Goal: Check status

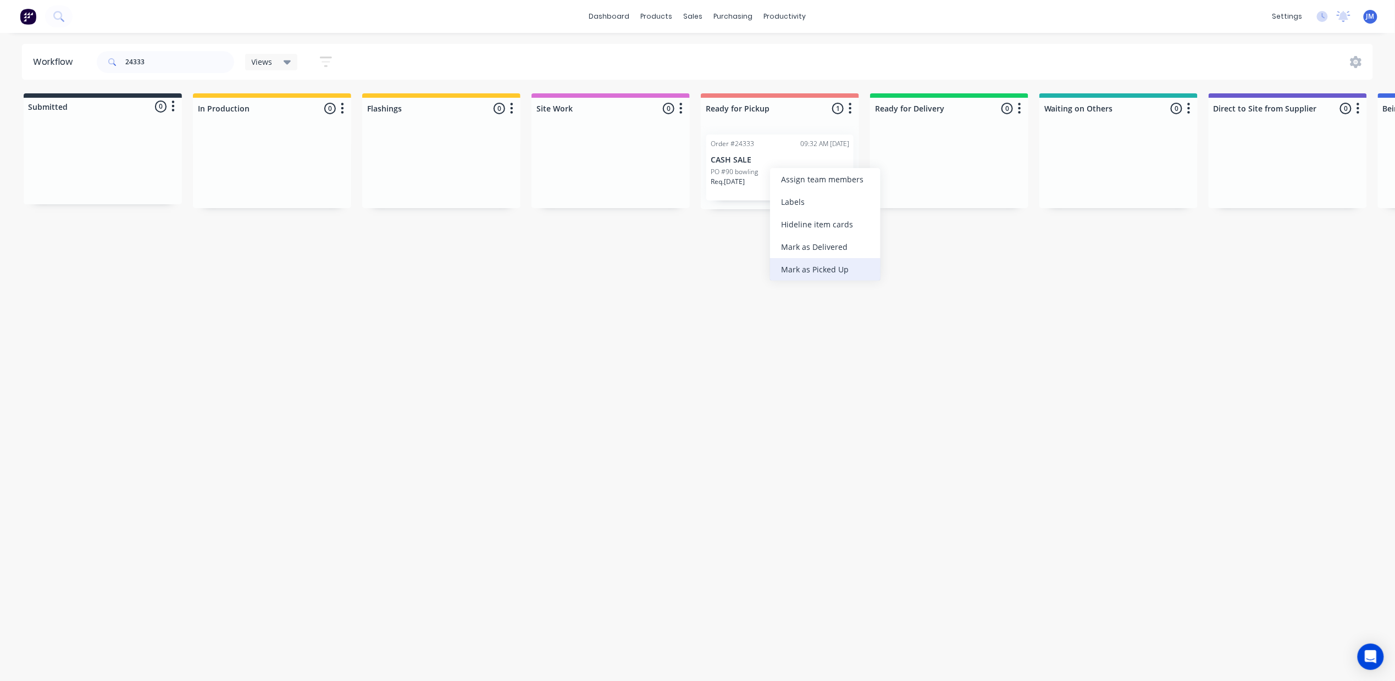
click at [812, 264] on div "Mark as Picked Up" at bounding box center [825, 269] width 110 height 23
click at [163, 60] on input "24333" at bounding box center [179, 62] width 109 height 22
type input "2"
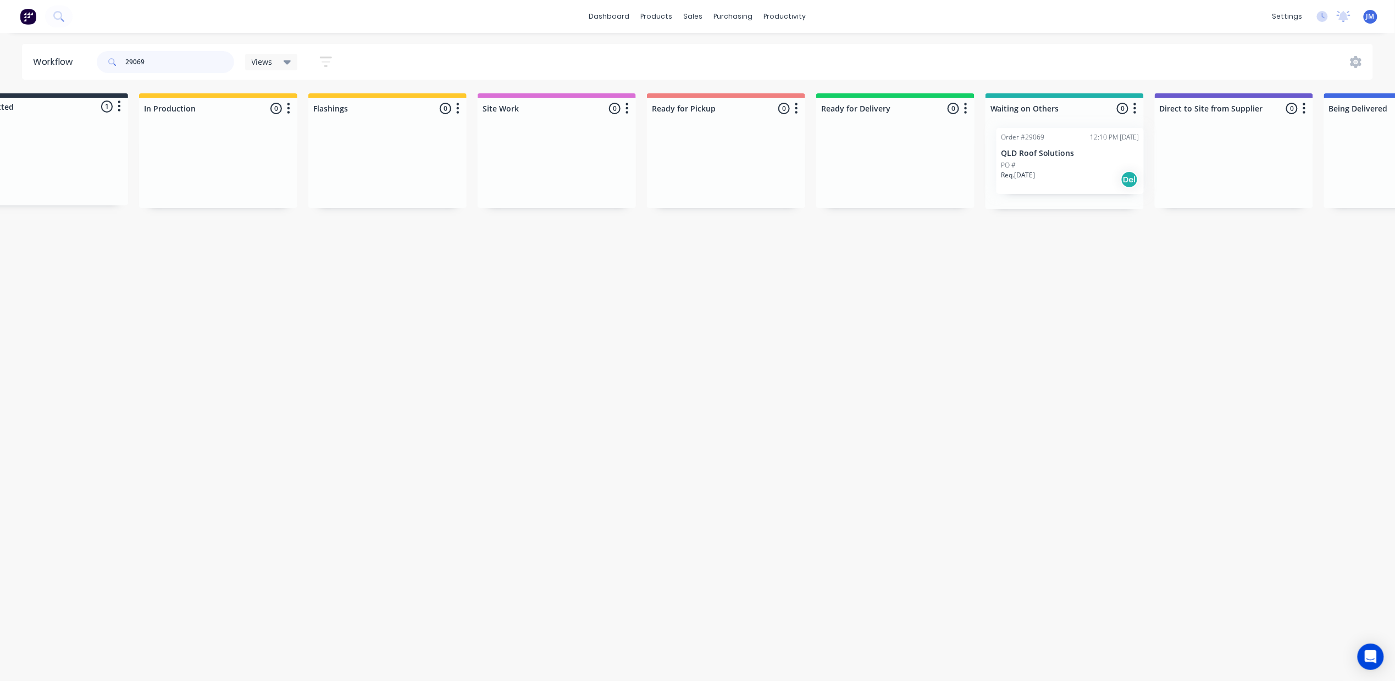
drag, startPoint x: 112, startPoint y: 158, endPoint x: 1082, endPoint y: 154, distance: 970.0
click at [1082, 154] on div "Submitted 1 Status colour #273444 hex #273444 Save Cancel Summaries Total order…" at bounding box center [934, 151] width 1992 height 116
click at [162, 56] on input "29069" at bounding box center [179, 62] width 109 height 22
type input "2"
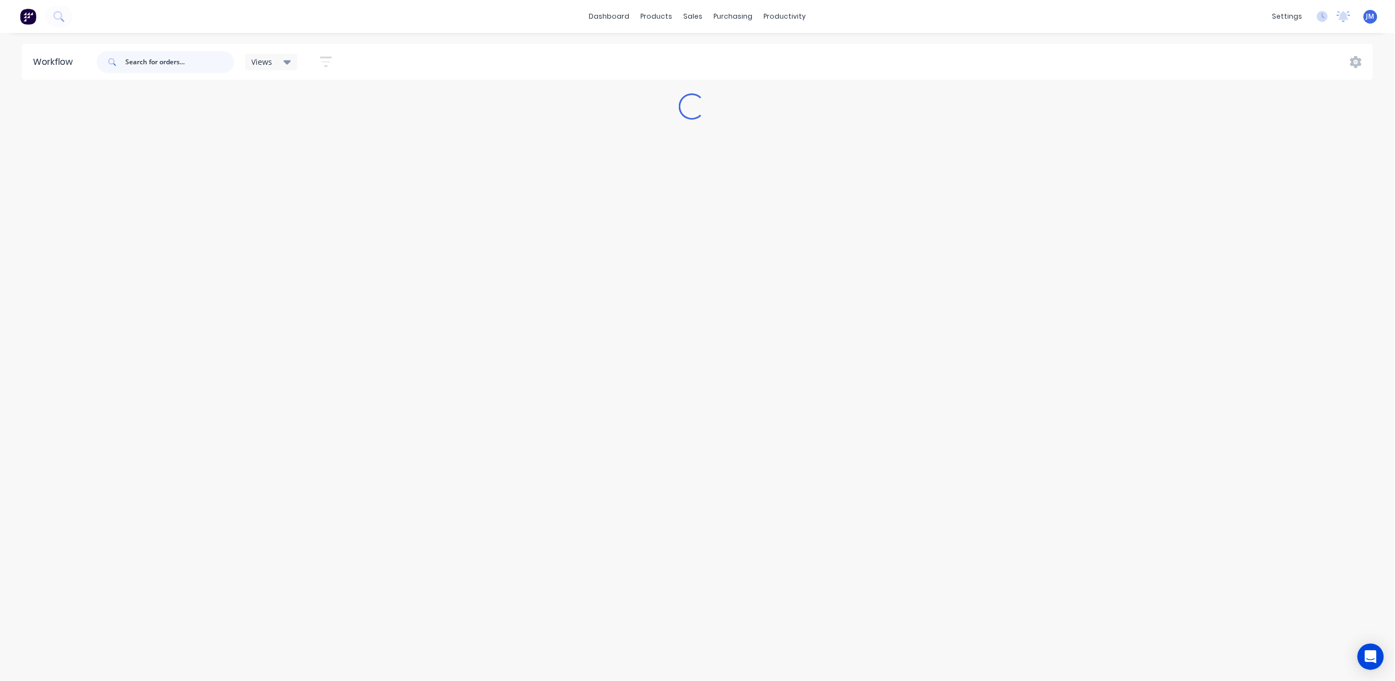
scroll to position [0, 0]
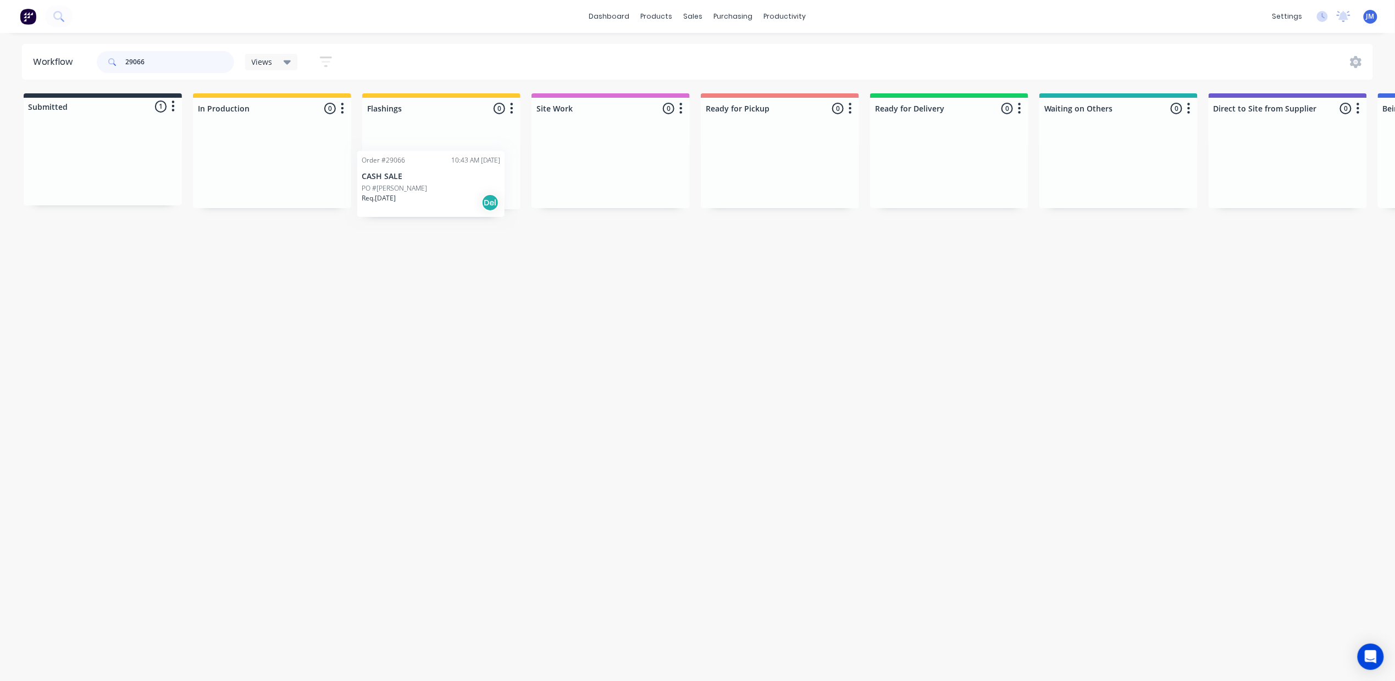
drag, startPoint x: 91, startPoint y: 174, endPoint x: 429, endPoint y: 174, distance: 338.0
click at [427, 180] on div "Submitted 1 Status colour #273444 hex #273444 Save Cancel Summaries Total order…" at bounding box center [988, 151] width 1992 height 116
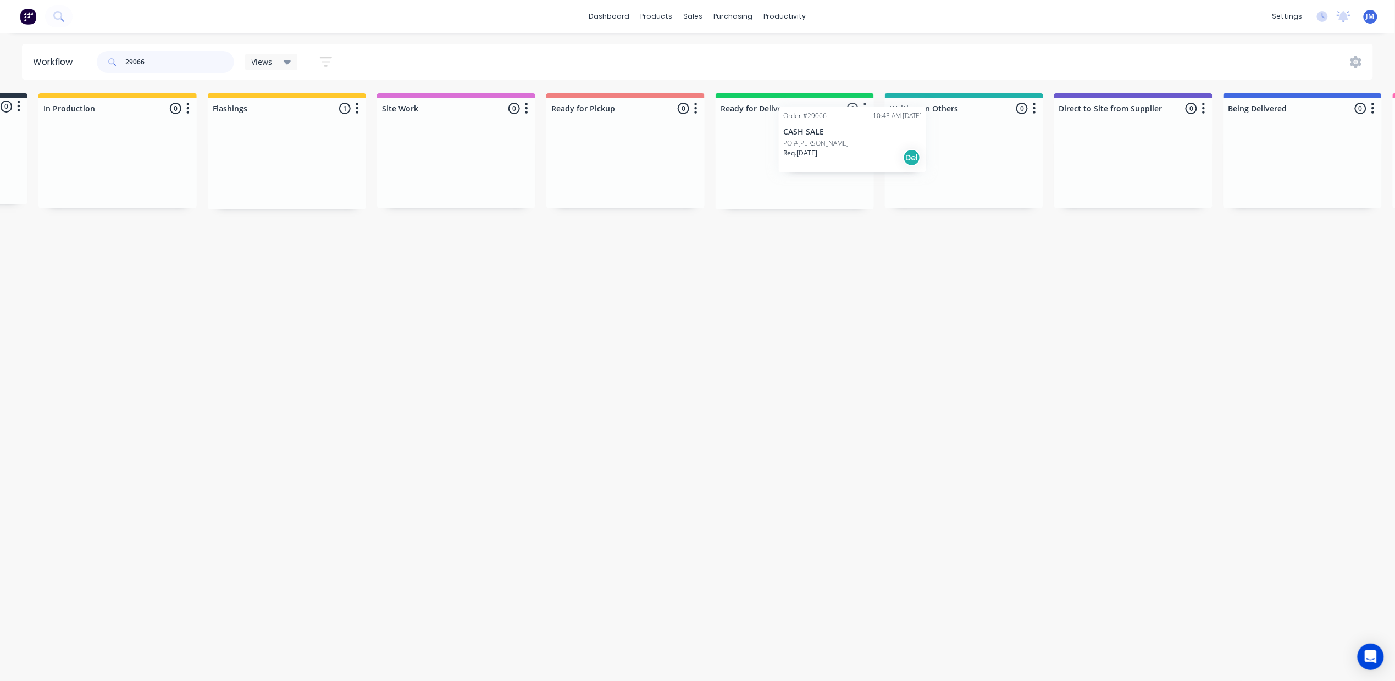
scroll to position [0, 157]
drag, startPoint x: 416, startPoint y: 184, endPoint x: 886, endPoint y: 166, distance: 470.8
click at [897, 171] on div "Submitted 0 Status colour #273444 hex #273444 Save Cancel Summaries Total order…" at bounding box center [831, 151] width 1992 height 116
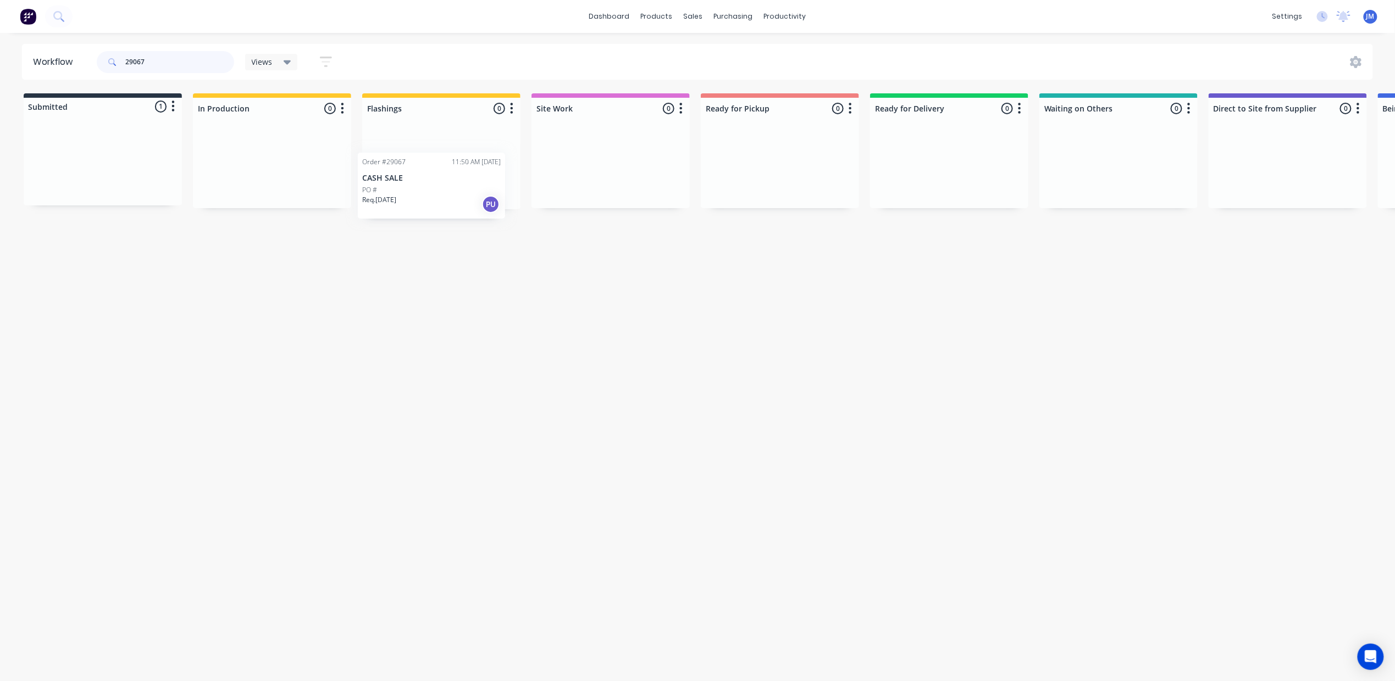
drag, startPoint x: 126, startPoint y: 176, endPoint x: 416, endPoint y: 158, distance: 290.7
click at [429, 173] on div "Submitted 1 Status colour #273444 hex #273444 Save Cancel Summaries Total order…" at bounding box center [988, 151] width 1992 height 116
click at [165, 60] on input "29067" at bounding box center [179, 62] width 109 height 22
type input "2"
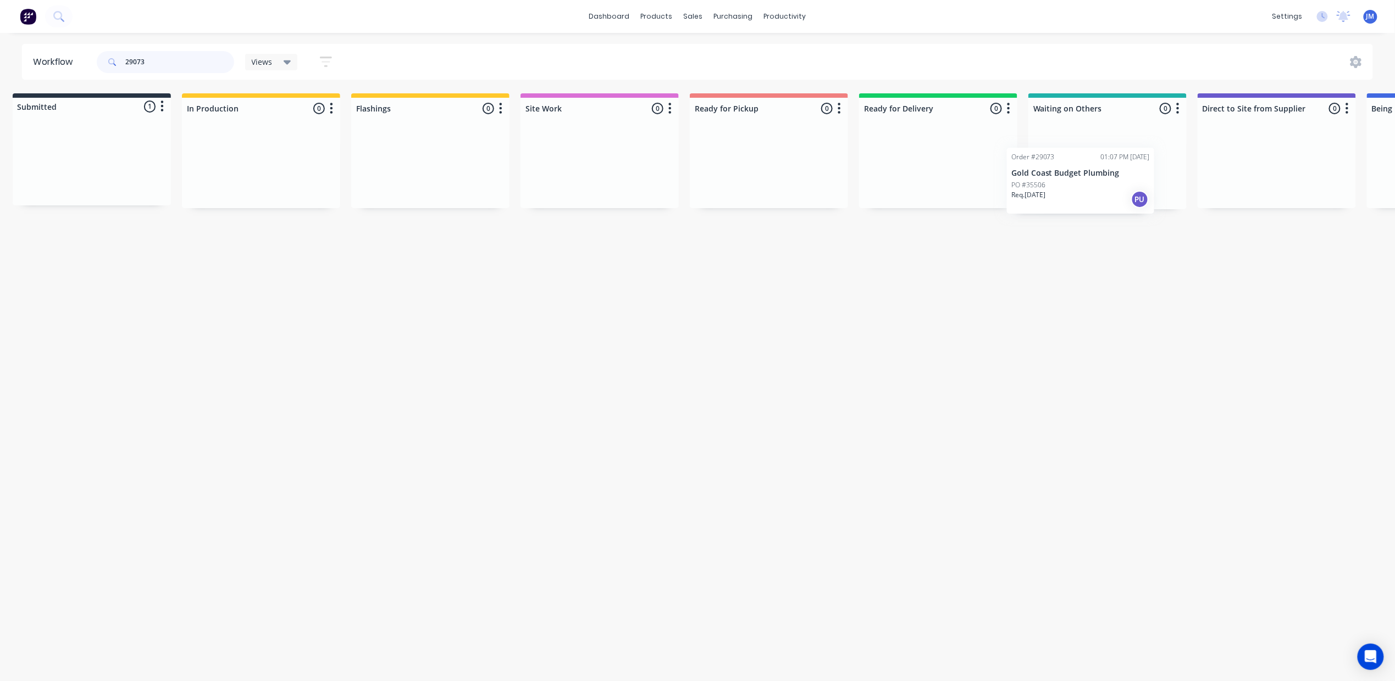
drag, startPoint x: 112, startPoint y: 148, endPoint x: 1086, endPoint y: 146, distance: 973.9
click at [1086, 152] on div "Submitted 1 Status colour #273444 hex #273444 Save Cancel Summaries Total order…" at bounding box center [977, 151] width 1992 height 116
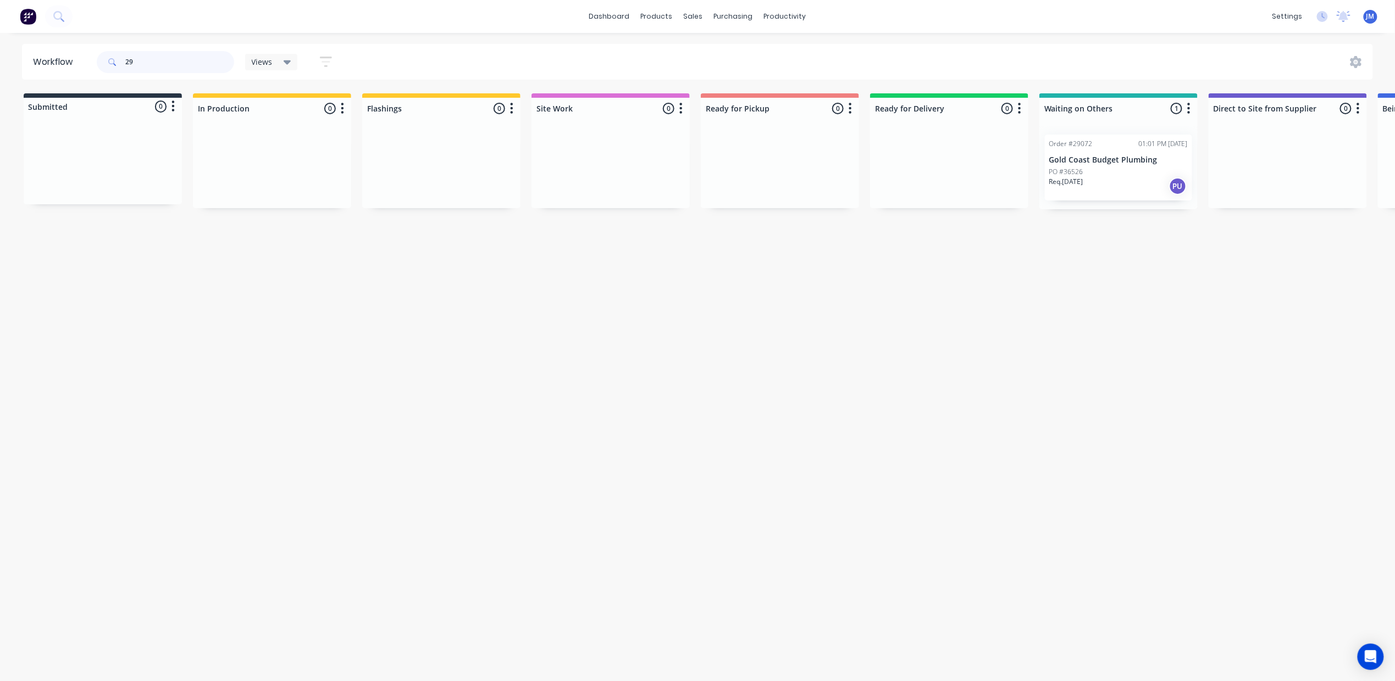
type input "2"
